Goal: Navigation & Orientation: Understand site structure

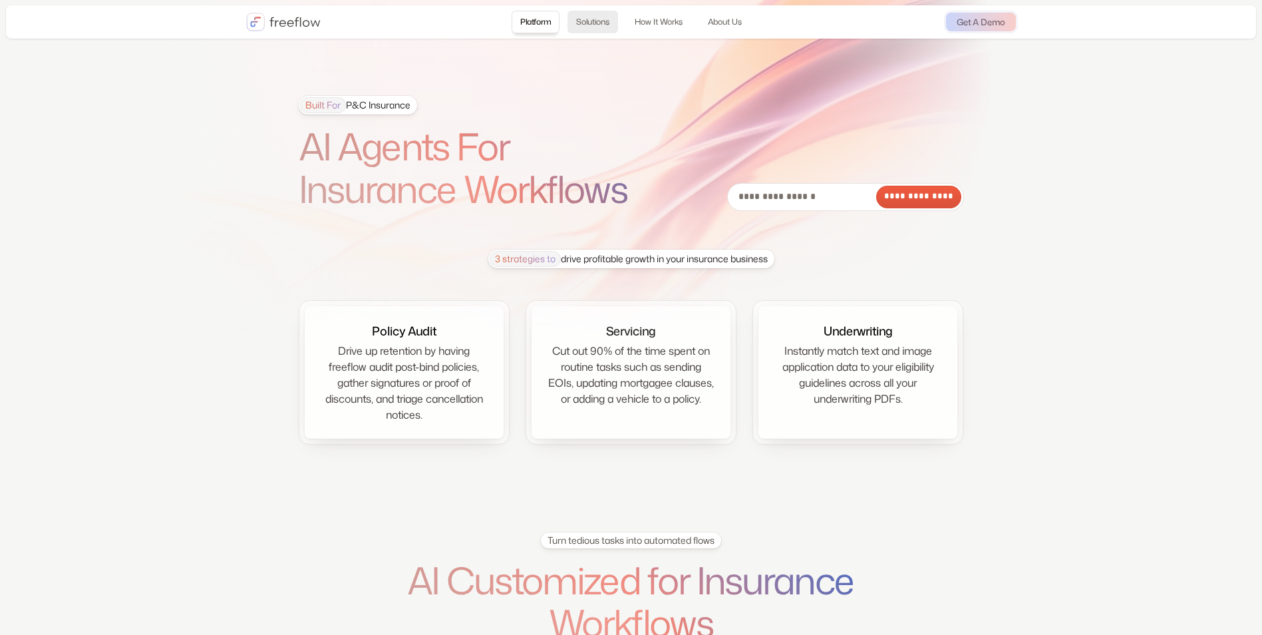
click at [593, 20] on link "Solutions" at bounding box center [592, 22] width 51 height 23
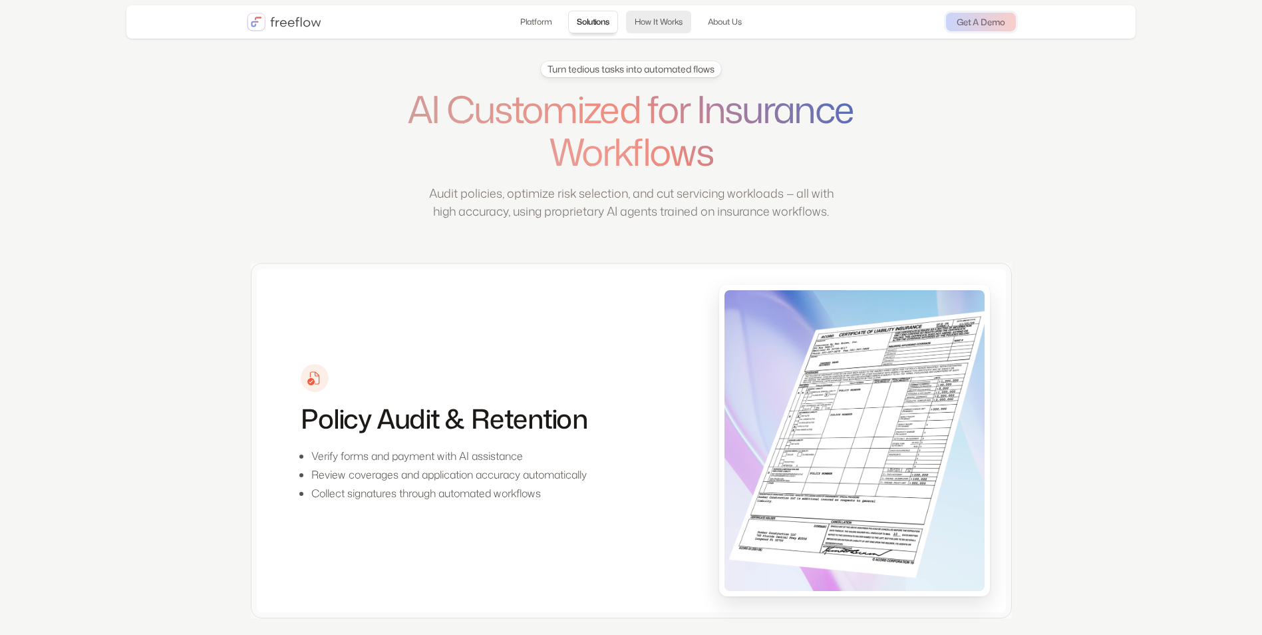
click at [650, 20] on link "How It Works" at bounding box center [658, 22] width 65 height 23
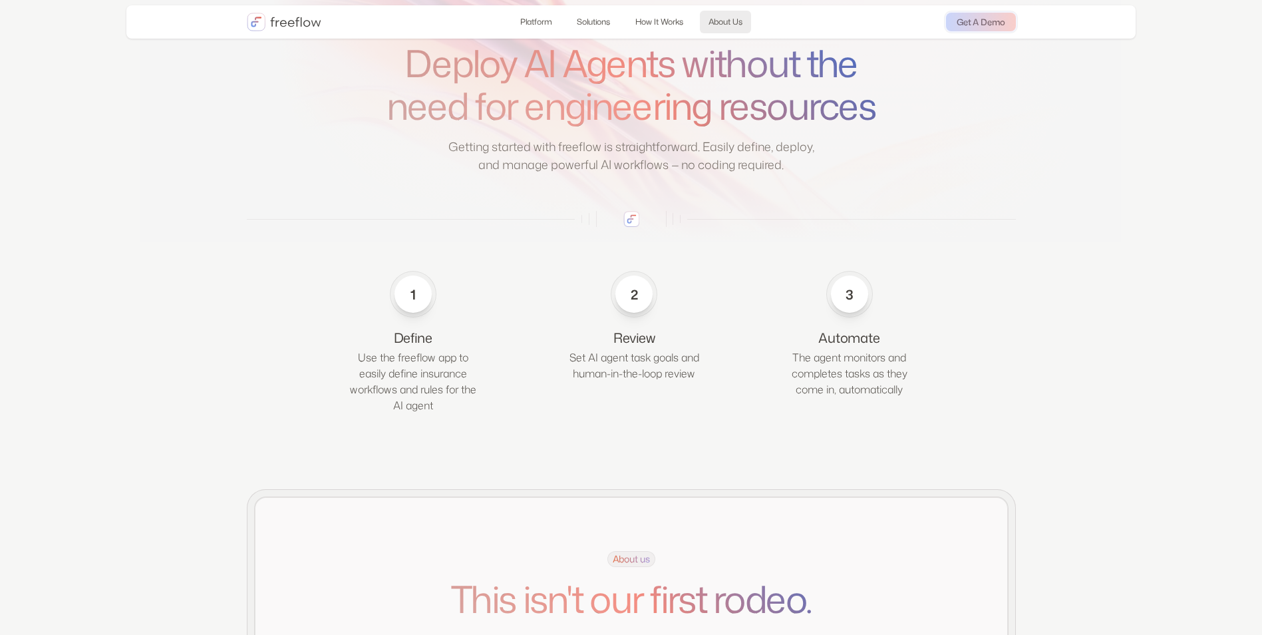
click at [742, 17] on link "About Us" at bounding box center [725, 22] width 51 height 23
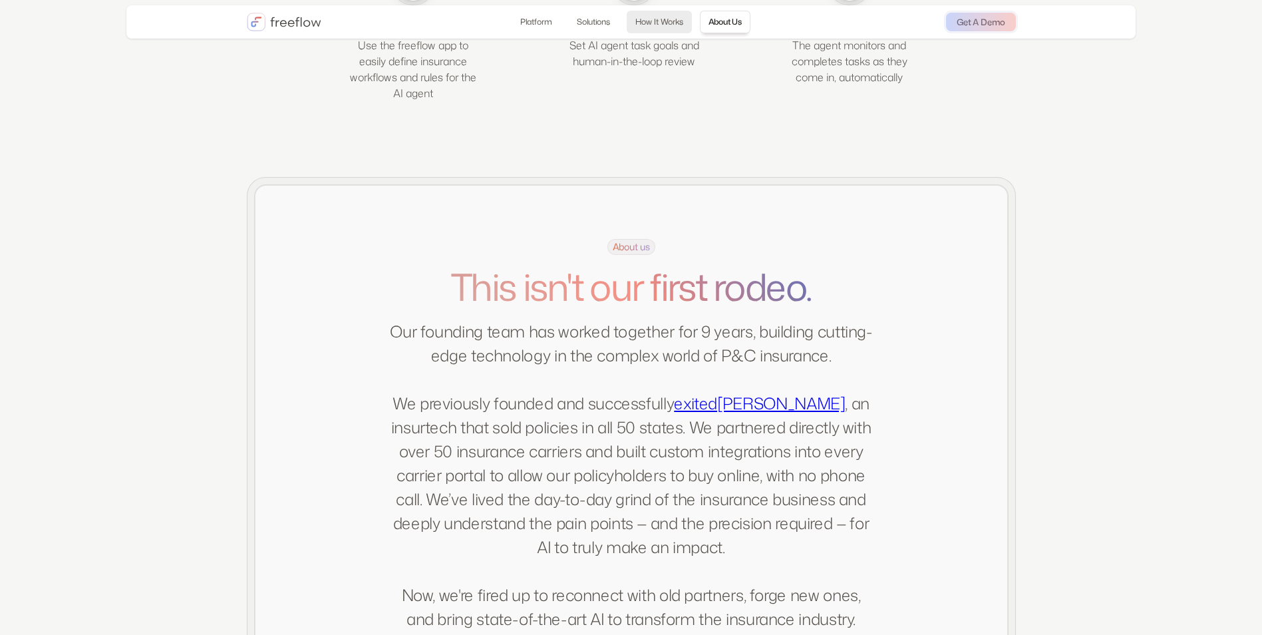
click at [662, 22] on link "How It Works" at bounding box center [659, 22] width 65 height 23
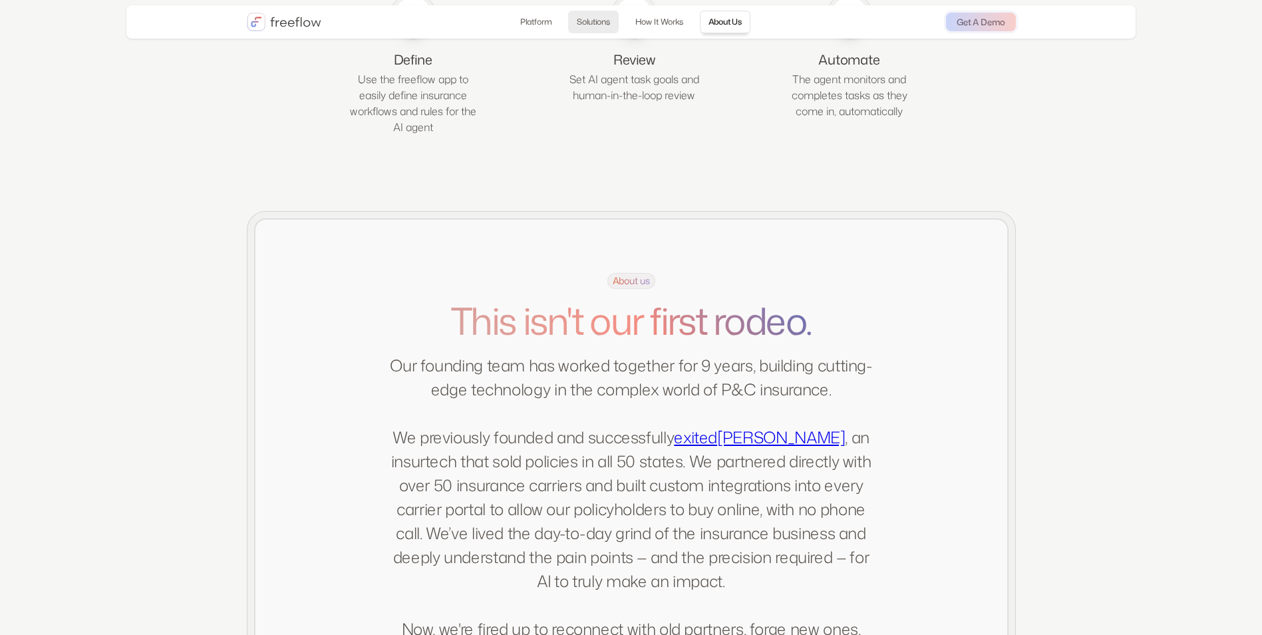
click at [587, 22] on link "Solutions" at bounding box center [593, 22] width 51 height 23
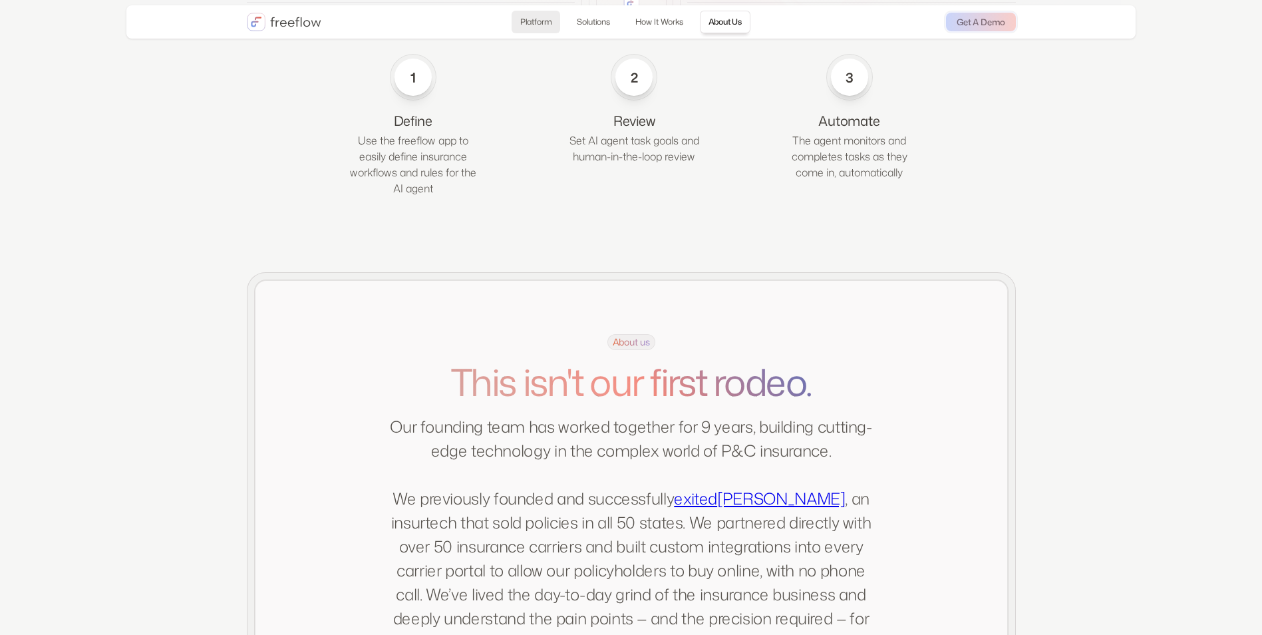
click at [527, 22] on link "Platform" at bounding box center [535, 22] width 49 height 23
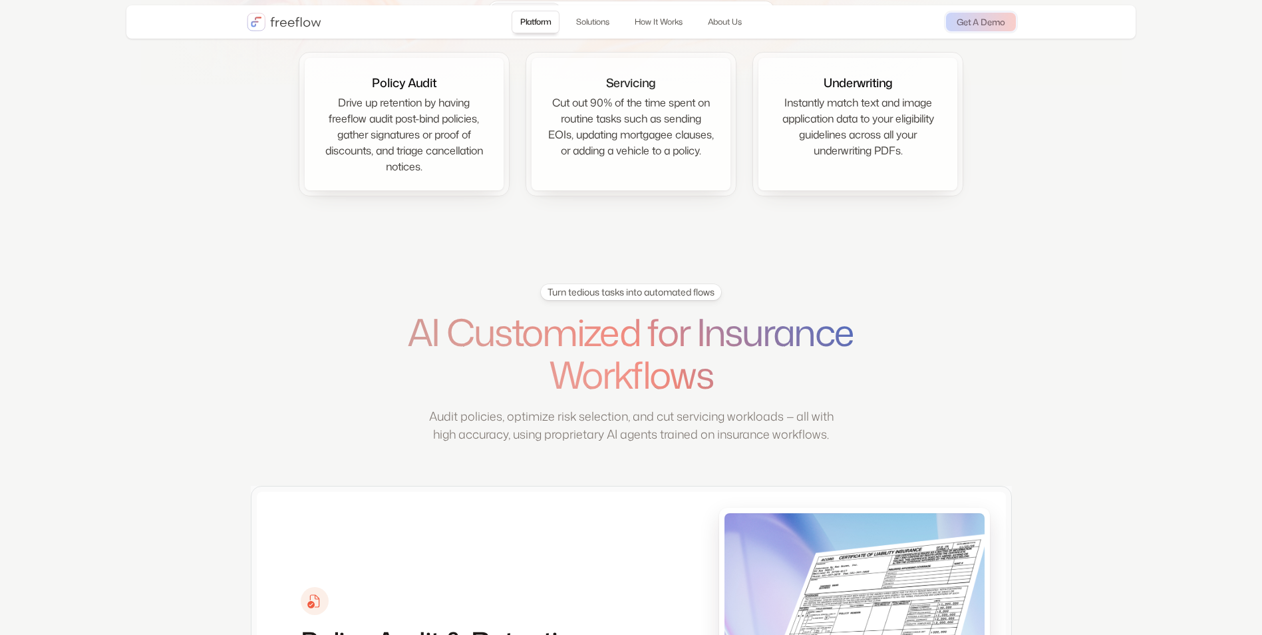
scroll to position [28, 0]
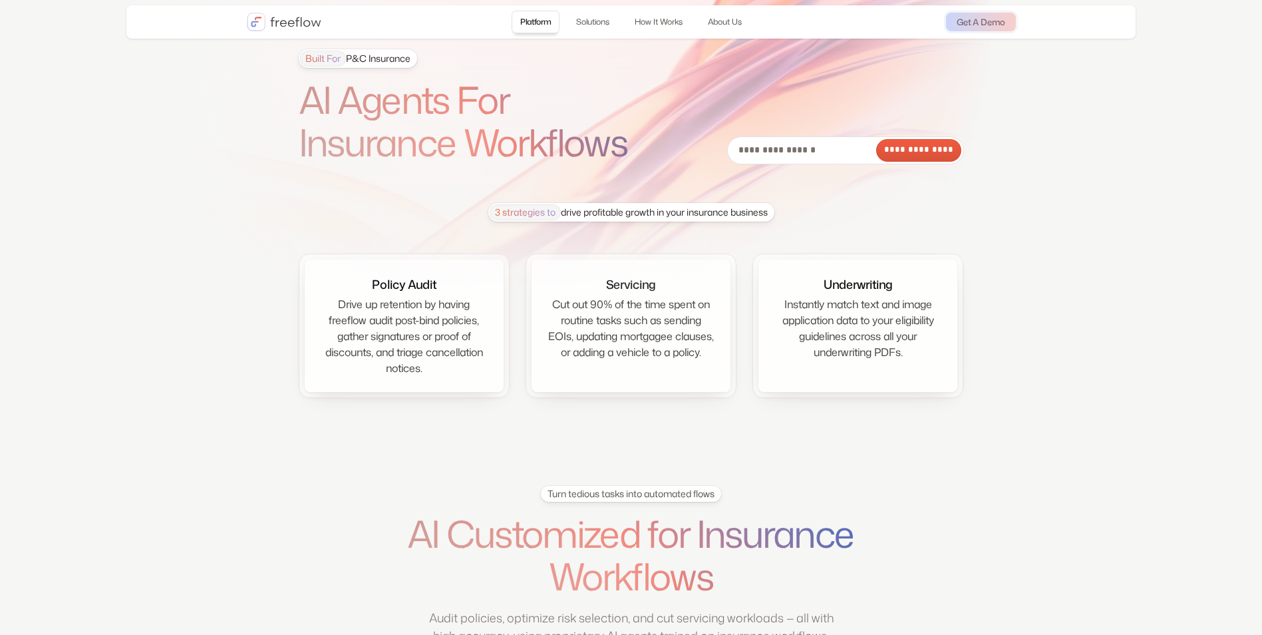
click at [264, 27] on img "home" at bounding box center [284, 22] width 74 height 19
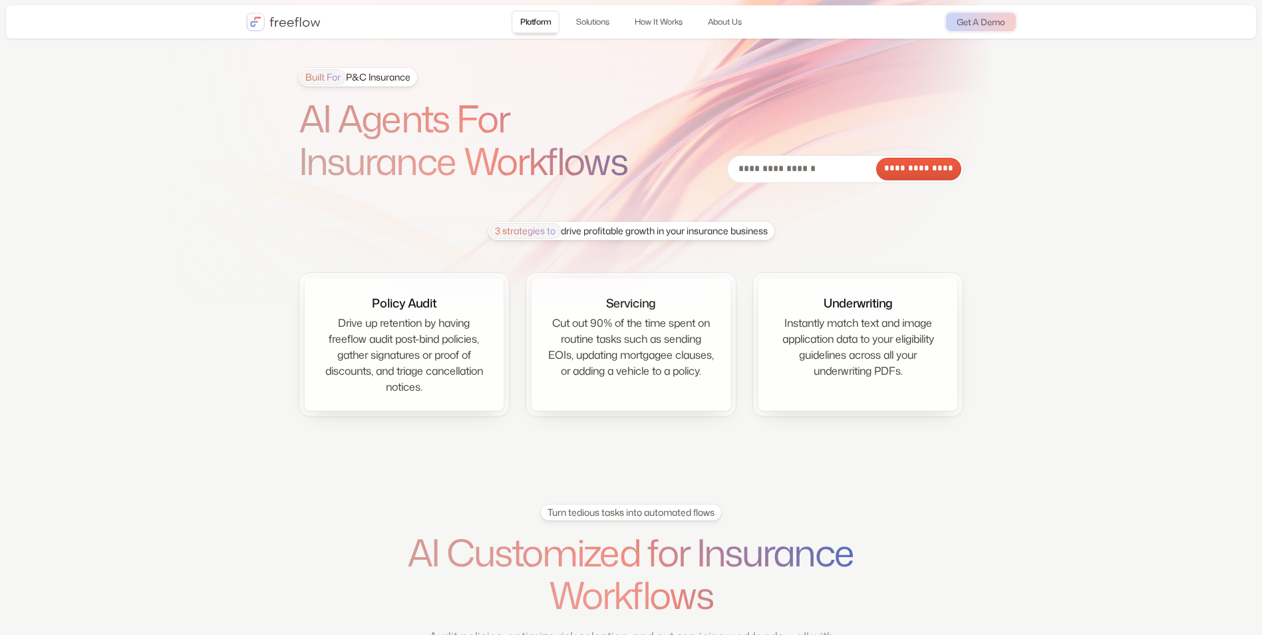
scroll to position [0, 0]
